Goal: Check status

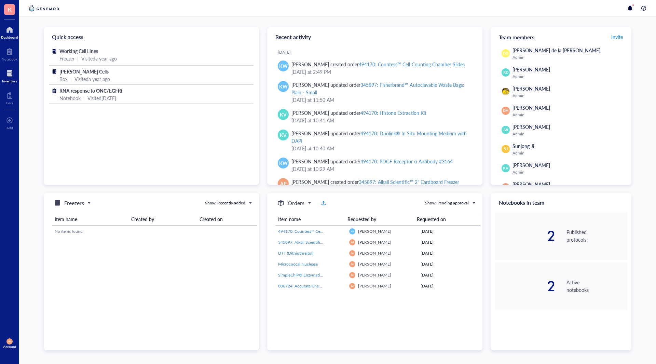
click at [8, 75] on div at bounding box center [9, 73] width 15 height 11
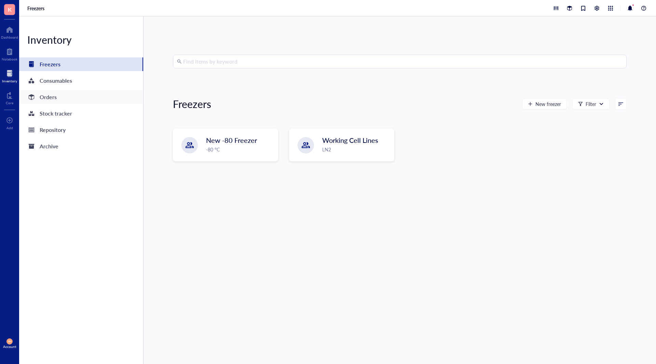
click at [82, 98] on div "Orders" at bounding box center [81, 97] width 124 height 14
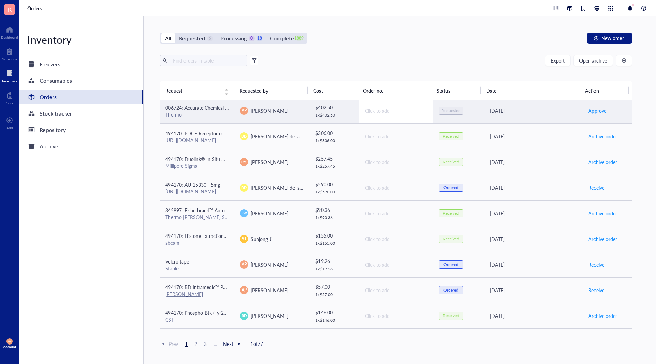
scroll to position [137, 0]
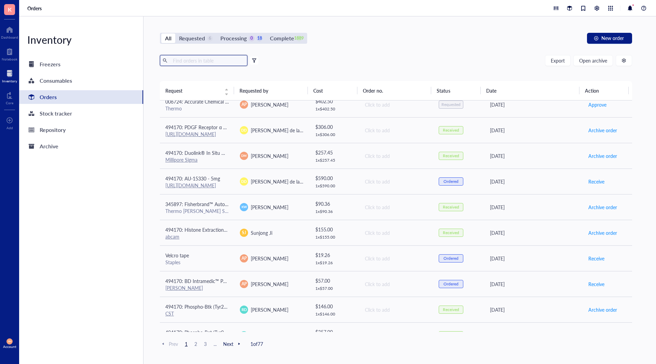
click at [194, 60] on input "text" at bounding box center [207, 60] width 74 height 10
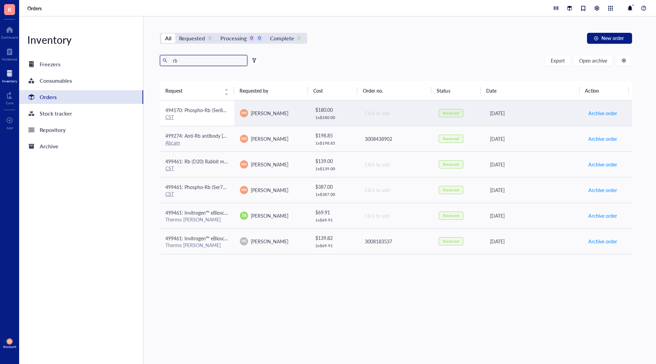
type input "rb"
click at [205, 108] on span "494170: Phospho-Rb (Ser807/811) (D20B12) XP® Rabbit mAb" at bounding box center [232, 110] width 134 height 7
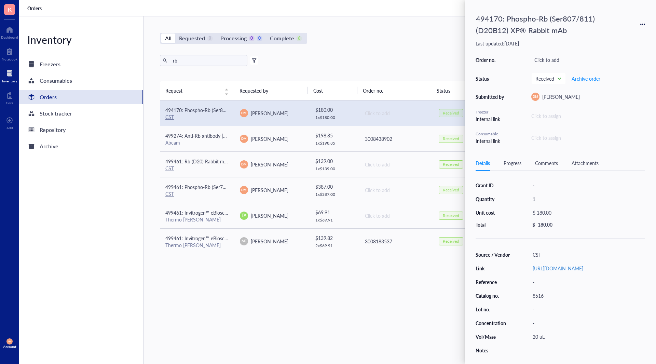
click at [408, 320] on div "Request Requested by Cost Order no. Status Date Action 494170: Phospho-Rb (Ser8…" at bounding box center [396, 206] width 472 height 250
